Goal: Transaction & Acquisition: Register for event/course

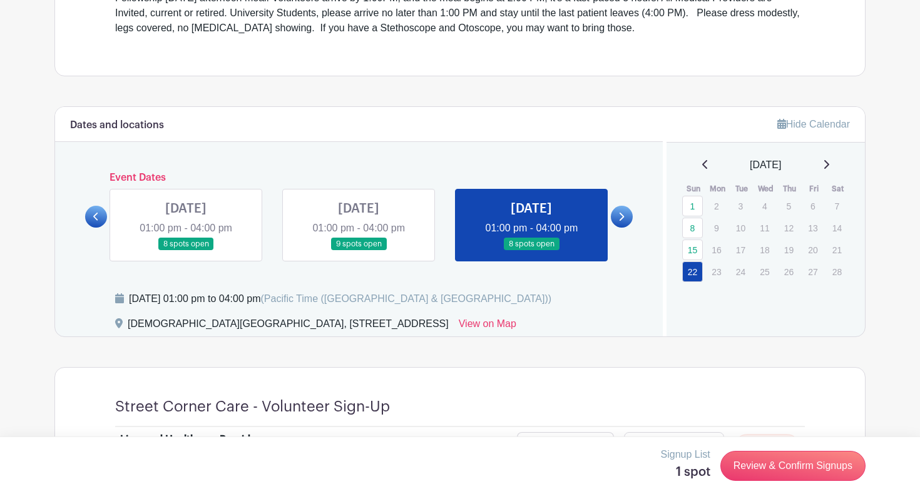
scroll to position [432, 0]
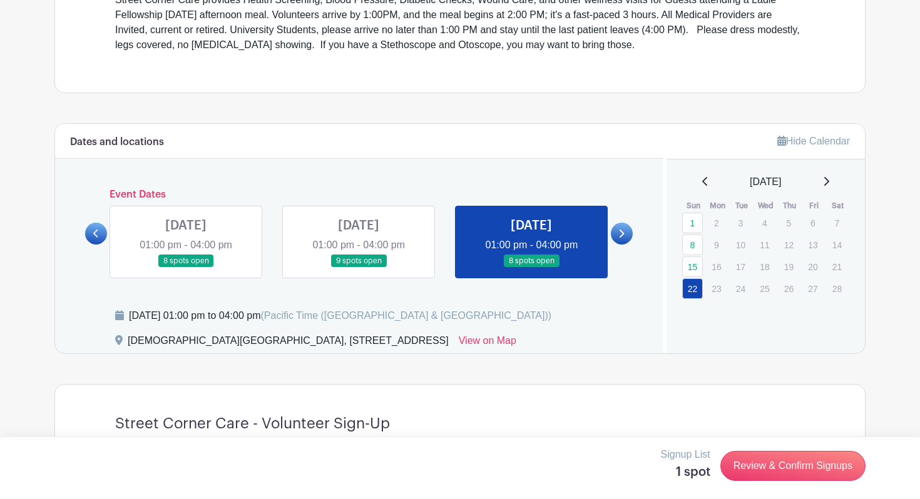
click at [702, 176] on icon at bounding box center [705, 181] width 6 height 10
click at [702, 177] on icon at bounding box center [705, 181] width 6 height 10
click at [695, 178] on div "[DATE]" at bounding box center [766, 182] width 169 height 15
click at [702, 180] on icon at bounding box center [705, 181] width 6 height 10
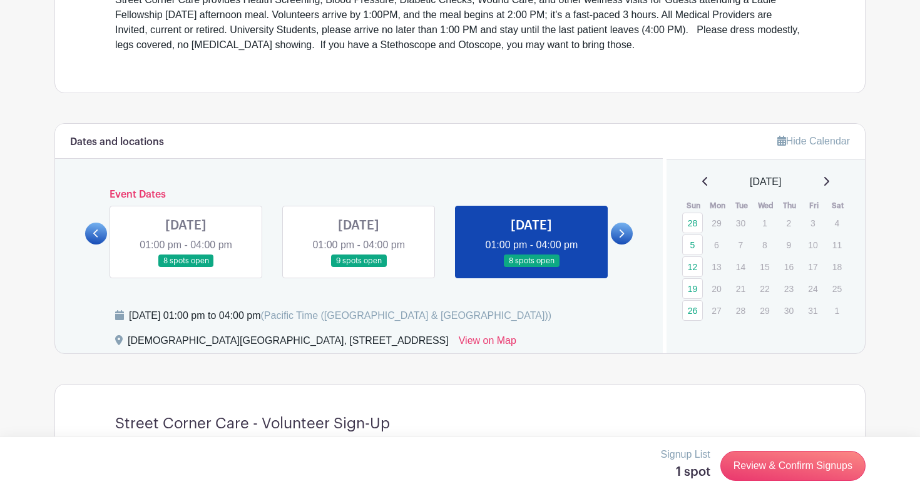
click at [695, 180] on div "[DATE]" at bounding box center [766, 182] width 169 height 15
click at [702, 180] on icon at bounding box center [705, 181] width 6 height 10
click at [693, 313] on link "28" at bounding box center [692, 310] width 21 height 21
click at [838, 182] on div "[DATE]" at bounding box center [766, 182] width 169 height 15
click at [829, 182] on icon at bounding box center [826, 181] width 6 height 10
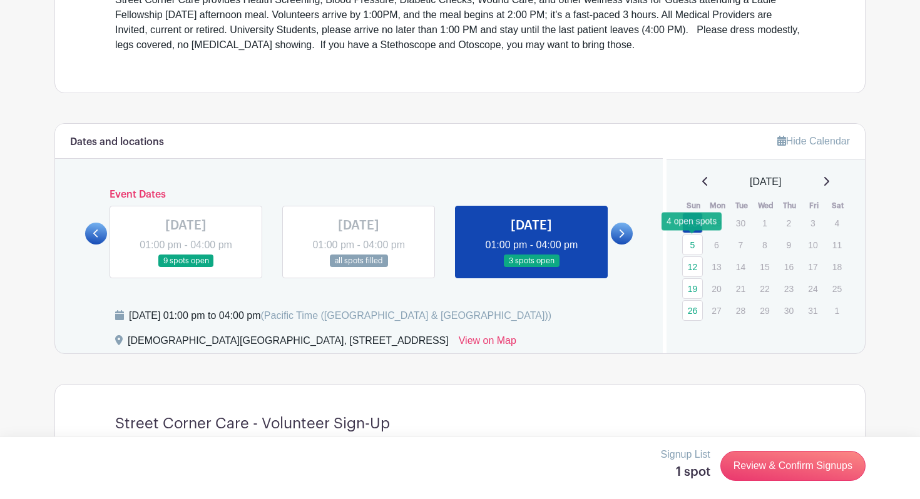
click at [698, 242] on link "5" at bounding box center [692, 245] width 21 height 21
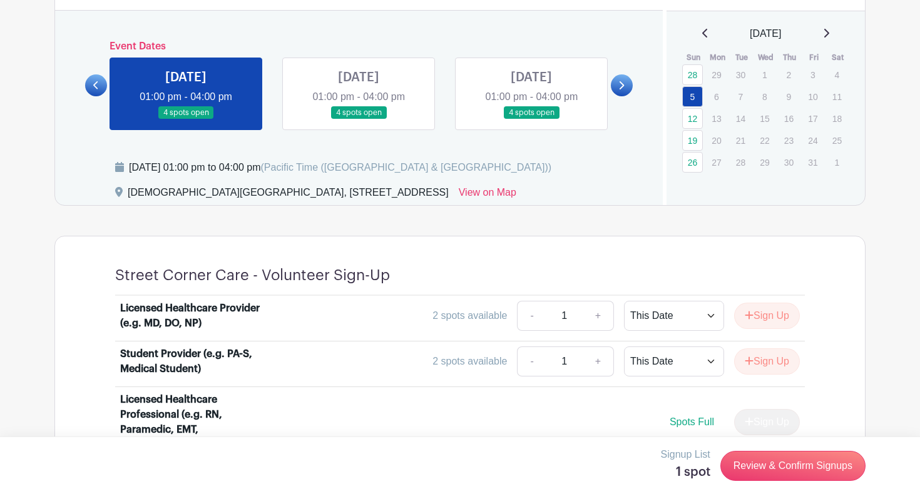
scroll to position [575, 0]
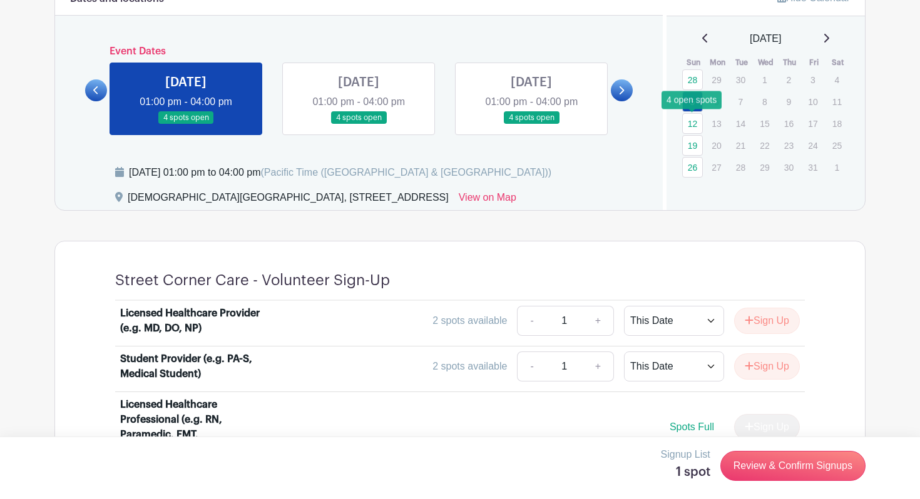
click at [690, 118] on link "12" at bounding box center [692, 123] width 21 height 21
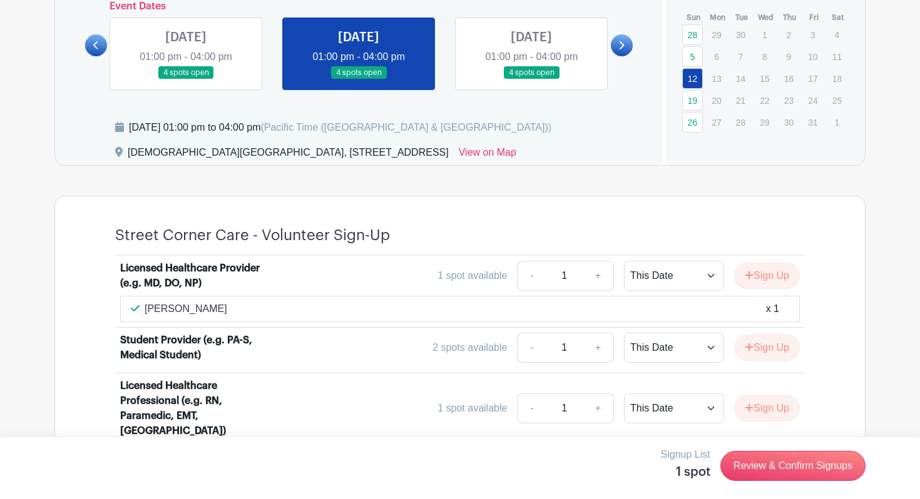
scroll to position [625, 0]
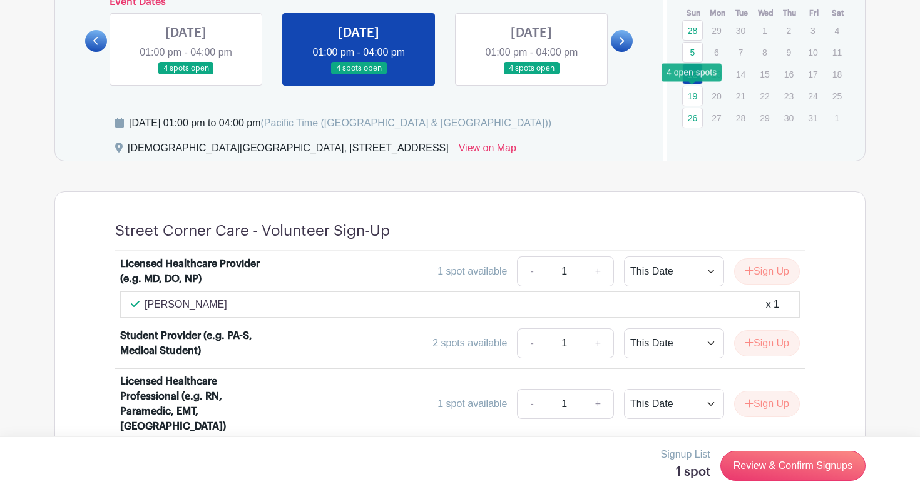
click at [690, 99] on link "19" at bounding box center [692, 96] width 21 height 21
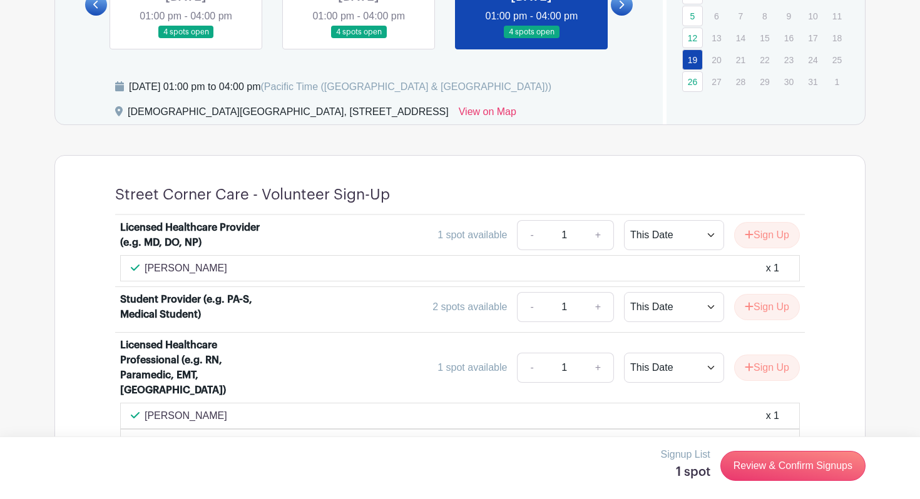
scroll to position [648, 0]
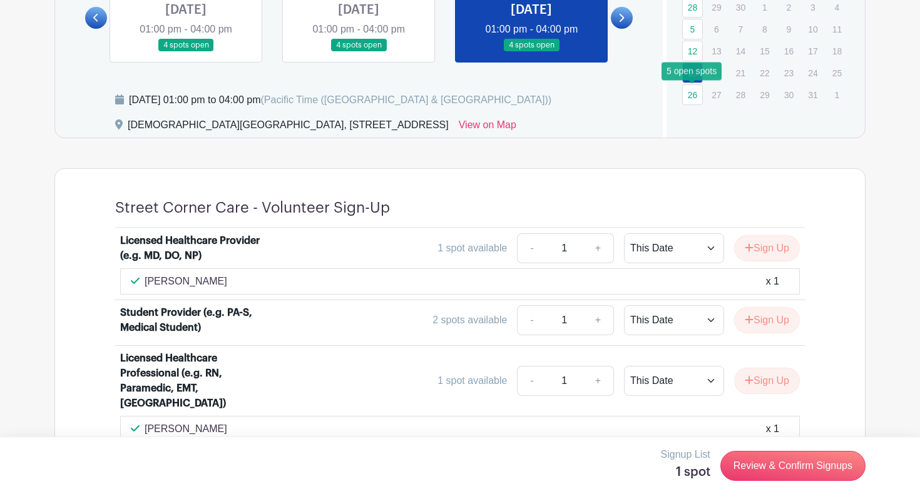
click at [692, 101] on link "26" at bounding box center [692, 94] width 21 height 21
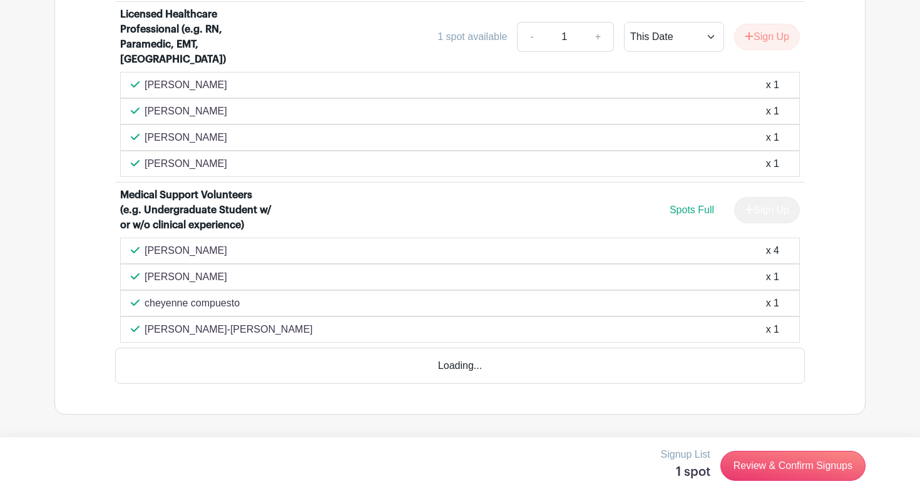
scroll to position [1085, 0]
